Goal: Contribute content: Contribute content

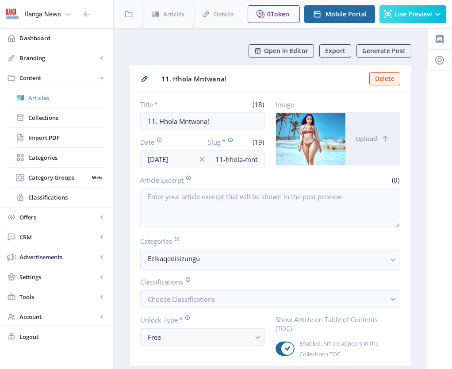
click at [44, 99] on span "Articles" at bounding box center [66, 97] width 76 height 9
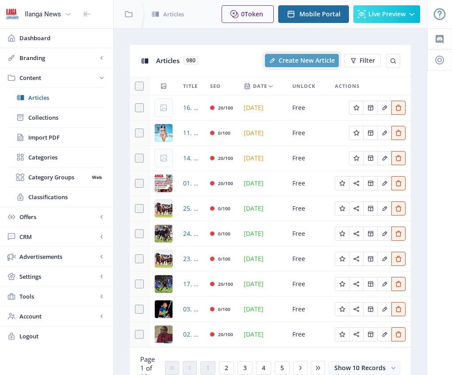
click at [290, 59] on span "Create New Article" at bounding box center [306, 60] width 56 height 7
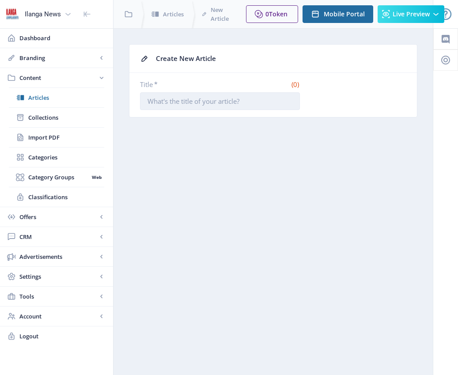
click at [193, 102] on input "Title *" at bounding box center [220, 101] width 160 height 18
type input "10. Woza Nazo Mzala!"
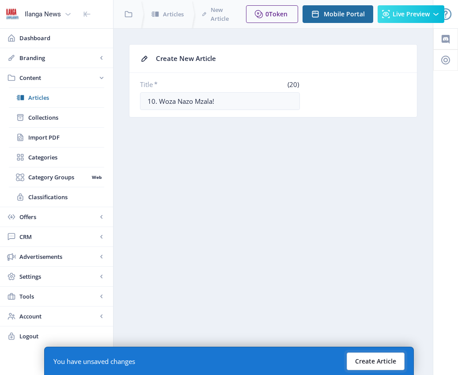
click at [352, 363] on button "Create Article" at bounding box center [376, 362] width 58 height 18
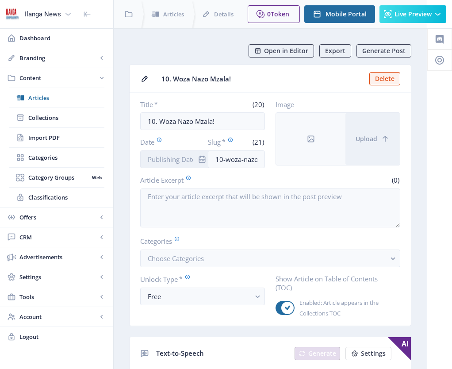
click at [181, 162] on input "Date" at bounding box center [175, 159] width 71 height 18
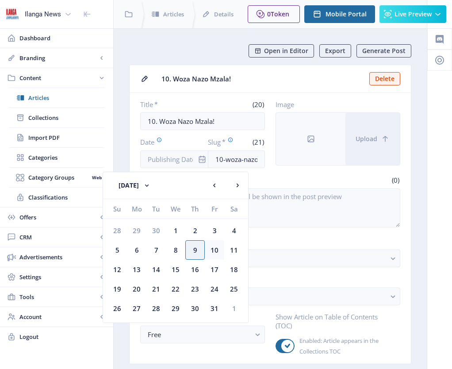
click at [213, 252] on div "10" at bounding box center [214, 249] width 19 height 19
type input "[DATE]"
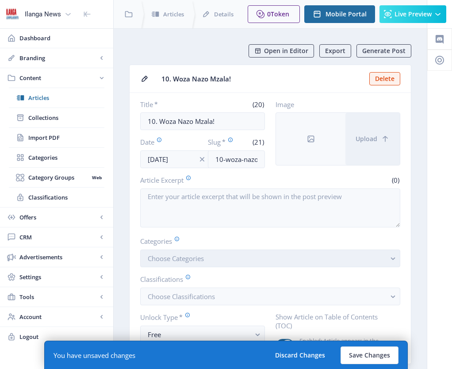
click at [202, 257] on span "Choose Categories" at bounding box center [176, 258] width 56 height 9
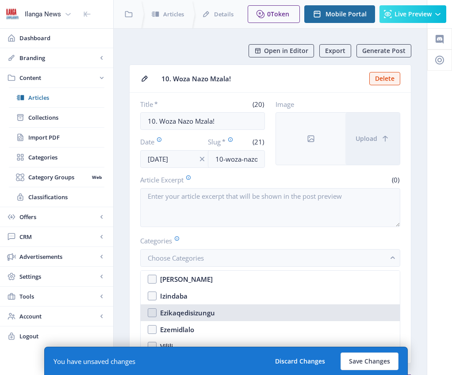
click at [180, 313] on div "Ezikaqedisizungu" at bounding box center [187, 313] width 55 height 11
checkbox input "true"
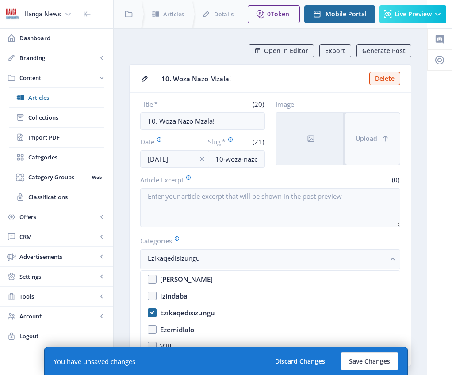
click at [352, 150] on button "Upload" at bounding box center [372, 139] width 54 height 52
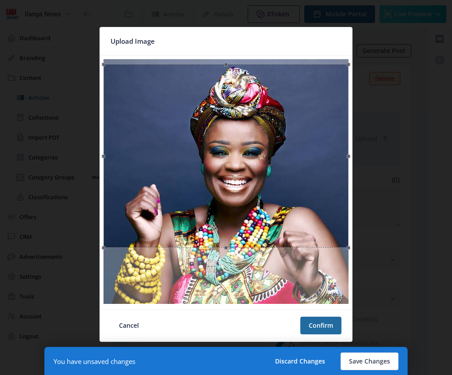
drag, startPoint x: 249, startPoint y: 163, endPoint x: 248, endPoint y: 168, distance: 4.9
click at [248, 168] on div at bounding box center [225, 156] width 245 height 184
click at [313, 323] on button "Confirm" at bounding box center [320, 326] width 41 height 18
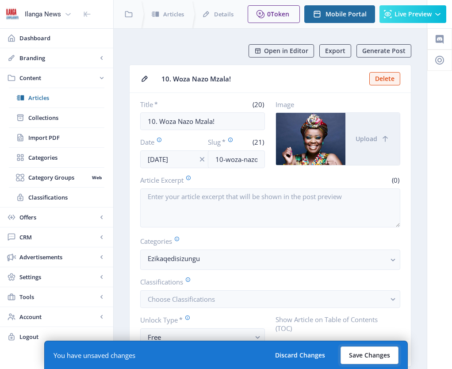
click at [352, 357] on button "Save Changes" at bounding box center [369, 355] width 58 height 18
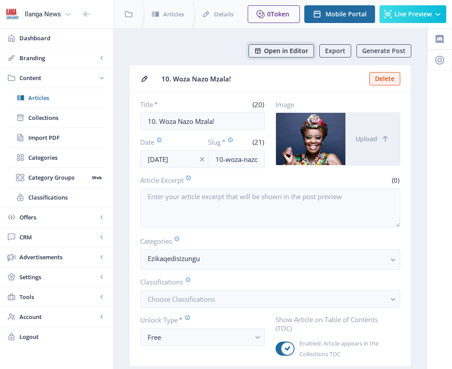
click at [285, 53] on span "Open in Editor" at bounding box center [286, 50] width 44 height 7
